Goal: Transaction & Acquisition: Purchase product/service

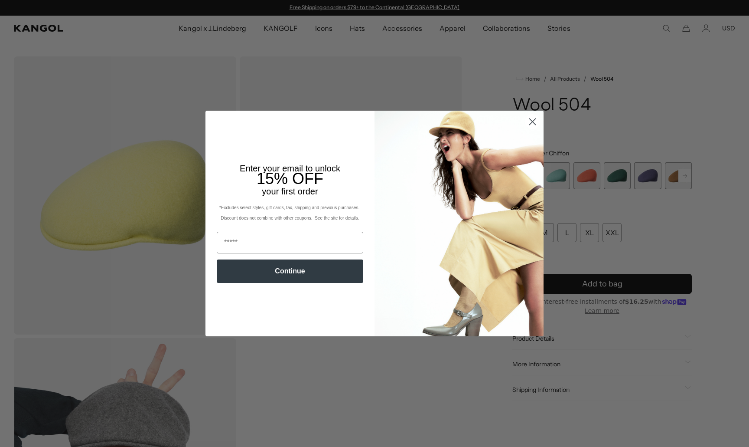
scroll to position [0, 179]
